Goal: Connect with others: Connect with others

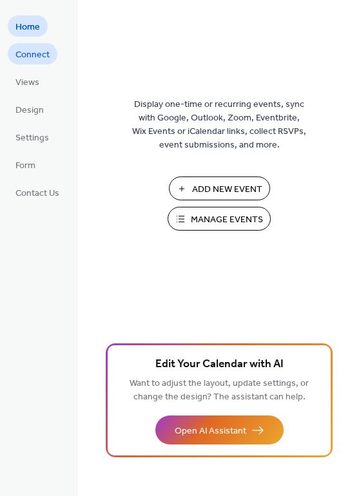
click at [32, 55] on span "Connect" at bounding box center [32, 55] width 34 height 14
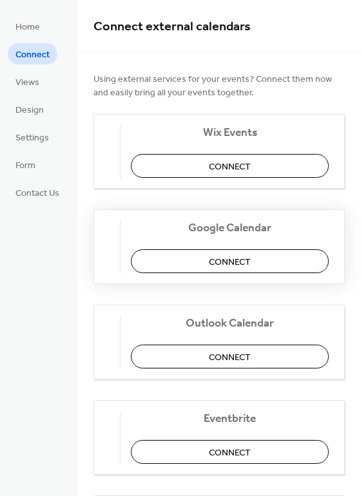
click at [216, 263] on button "Connect" at bounding box center [230, 262] width 198 height 24
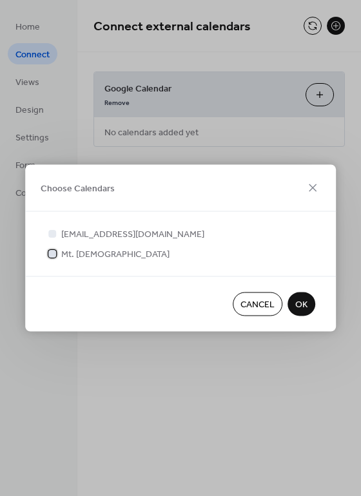
click at [95, 253] on span "Mt. [DEMOGRAPHIC_DATA]" at bounding box center [115, 255] width 108 height 14
click at [253, 306] on span "Cancel" at bounding box center [258, 306] width 34 height 14
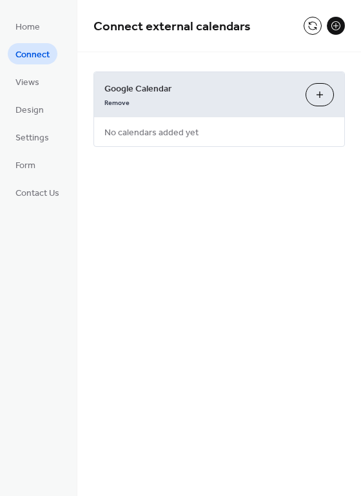
click at [38, 49] on span "Connect" at bounding box center [32, 55] width 34 height 14
click at [322, 101] on button "Choose Calendars" at bounding box center [320, 94] width 28 height 23
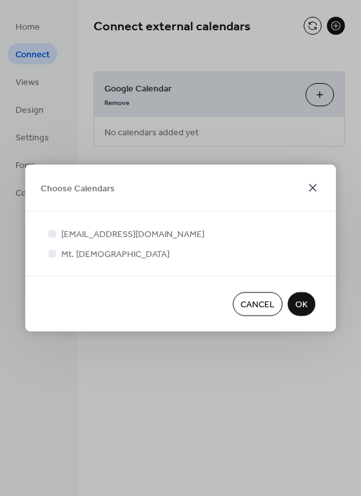
click at [315, 181] on icon at bounding box center [312, 188] width 15 height 15
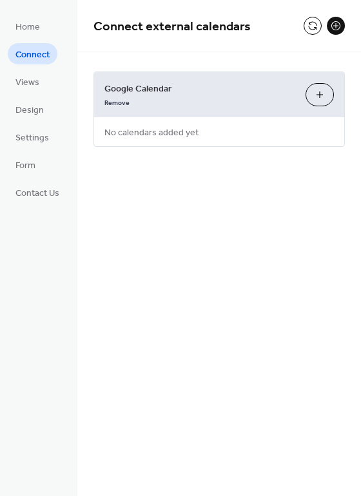
click at [25, 49] on span "Connect" at bounding box center [32, 55] width 34 height 14
click at [24, 25] on span "Home" at bounding box center [27, 28] width 25 height 14
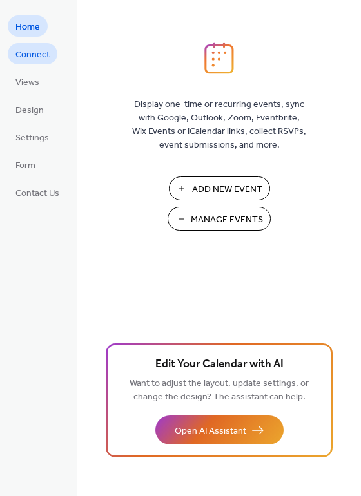
drag, startPoint x: 33, startPoint y: 55, endPoint x: 25, endPoint y: 50, distance: 9.3
click at [25, 50] on span "Connect" at bounding box center [32, 55] width 34 height 14
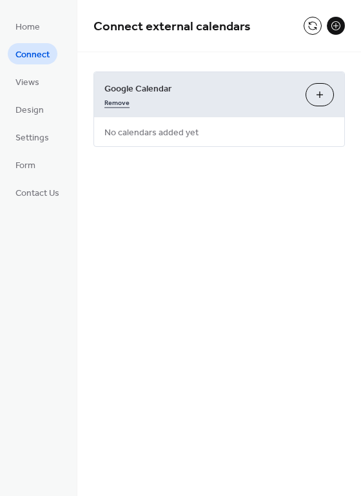
click at [108, 101] on link "Remove" at bounding box center [116, 102] width 25 height 14
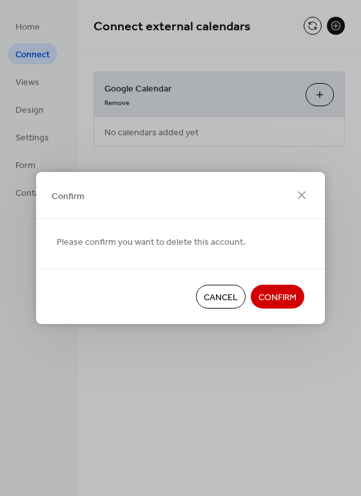
click at [282, 293] on span "Confirm" at bounding box center [278, 298] width 38 height 14
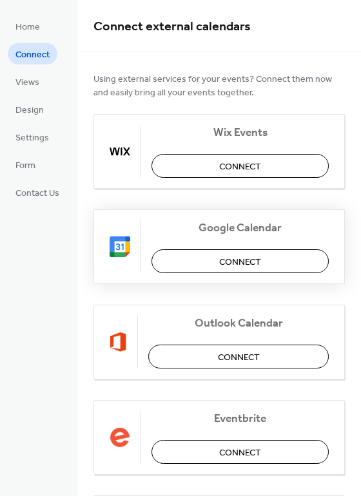
drag, startPoint x: 224, startPoint y: 259, endPoint x: 270, endPoint y: 259, distance: 46.4
click at [270, 259] on button "Connect" at bounding box center [240, 262] width 177 height 24
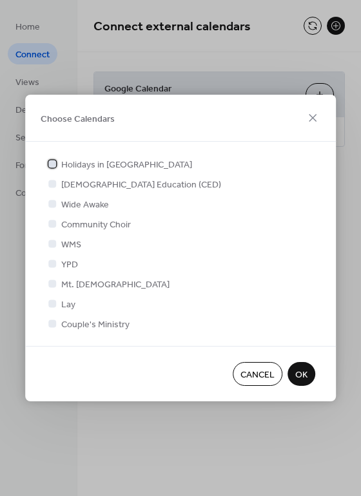
click at [48, 164] on div at bounding box center [52, 164] width 8 height 8
click at [49, 179] on div at bounding box center [52, 183] width 13 height 13
click at [50, 197] on div at bounding box center [52, 203] width 13 height 13
click at [55, 206] on div at bounding box center [52, 204] width 8 height 8
click at [51, 202] on div at bounding box center [52, 204] width 8 height 8
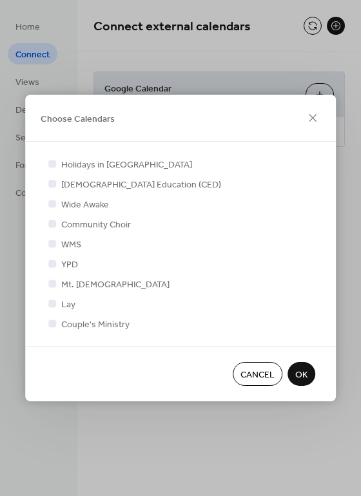
click at [51, 204] on div at bounding box center [52, 204] width 8 height 8
click at [51, 227] on div at bounding box center [52, 224] width 8 height 8
click at [51, 217] on div at bounding box center [52, 223] width 13 height 13
click at [52, 202] on div at bounding box center [52, 204] width 8 height 8
click at [51, 322] on div at bounding box center [52, 324] width 8 height 8
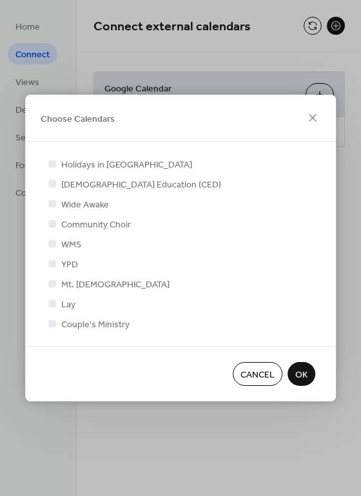
click at [51, 300] on div at bounding box center [52, 304] width 8 height 8
click at [53, 259] on div at bounding box center [52, 263] width 13 height 13
click at [48, 242] on div at bounding box center [52, 244] width 8 height 8
click at [52, 195] on div "Holidays in [GEOGRAPHIC_DATA] [DEMOGRAPHIC_DATA] Education (CED) Wide Awake Com…" at bounding box center [181, 243] width 270 height 173
click at [77, 204] on span "Wide Awake" at bounding box center [85, 206] width 48 height 14
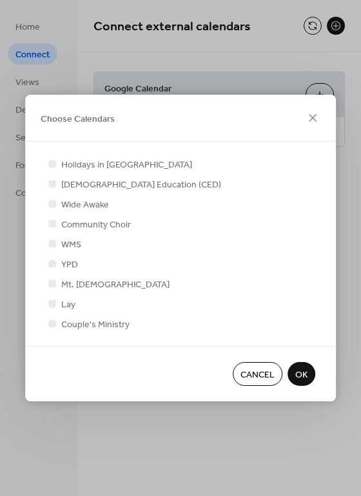
click at [262, 375] on span "Cancel" at bounding box center [258, 376] width 34 height 14
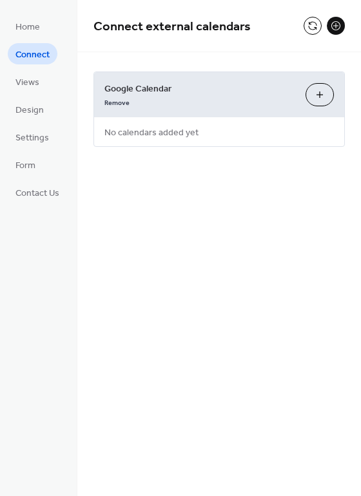
click at [134, 132] on span "No calendars added yet" at bounding box center [151, 133] width 115 height 29
click at [309, 97] on button "Choose Calendars" at bounding box center [320, 94] width 28 height 23
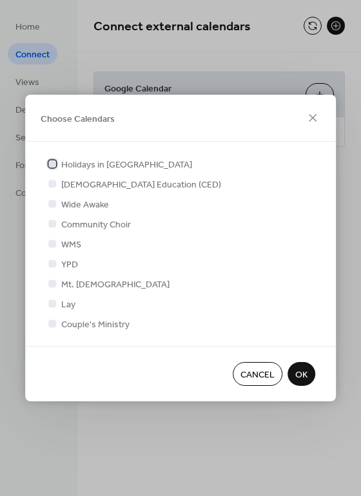
click at [54, 162] on div at bounding box center [52, 164] width 8 height 8
click at [51, 261] on div at bounding box center [52, 264] width 8 height 8
click at [49, 243] on div at bounding box center [52, 244] width 8 height 8
click at [54, 245] on div at bounding box center [52, 244] width 8 height 8
click at [52, 184] on div at bounding box center [52, 184] width 8 height 8
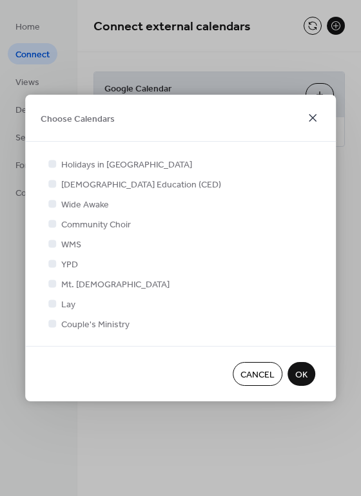
click at [309, 121] on icon at bounding box center [313, 118] width 8 height 8
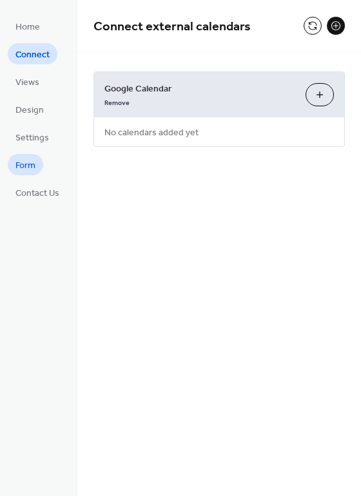
click at [35, 160] on link "Form" at bounding box center [25, 164] width 35 height 21
